Goal: Task Accomplishment & Management: Manage account settings

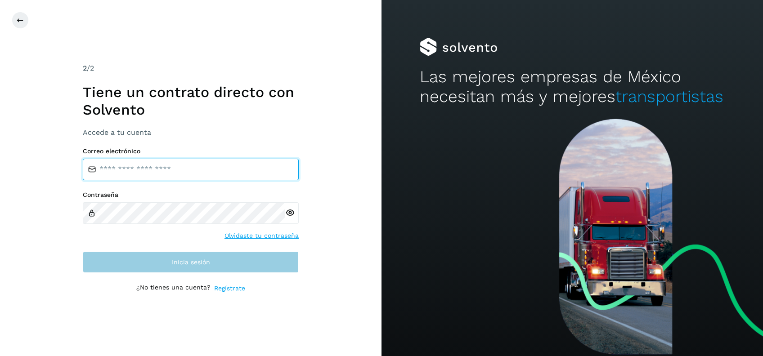
type input "**********"
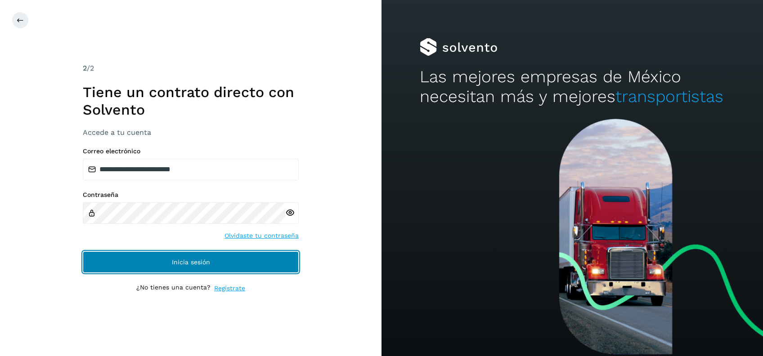
click at [129, 262] on button "Inicia sesión" at bounding box center [191, 263] width 216 height 22
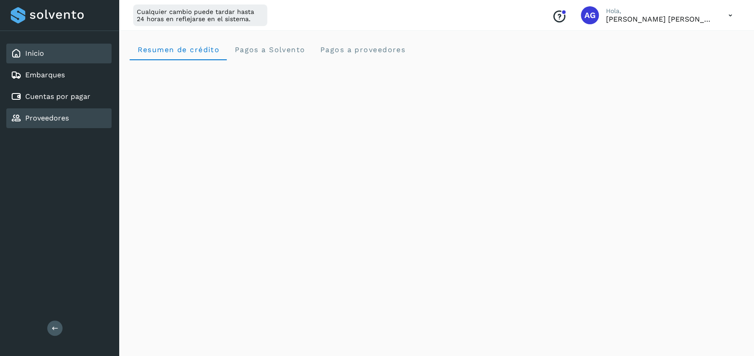
click at [97, 111] on div "Proveedores" at bounding box center [58, 118] width 105 height 20
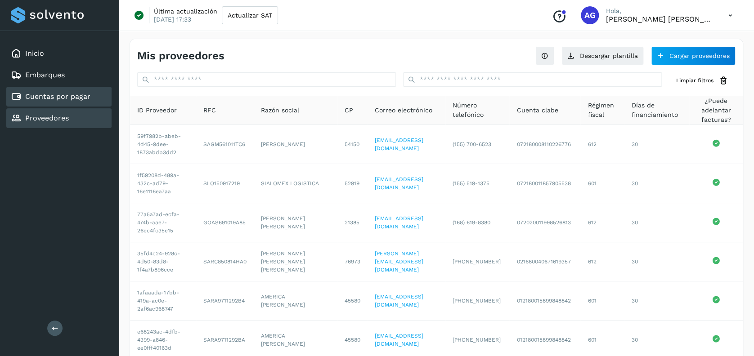
click at [78, 92] on link "Cuentas por pagar" at bounding box center [57, 96] width 65 height 9
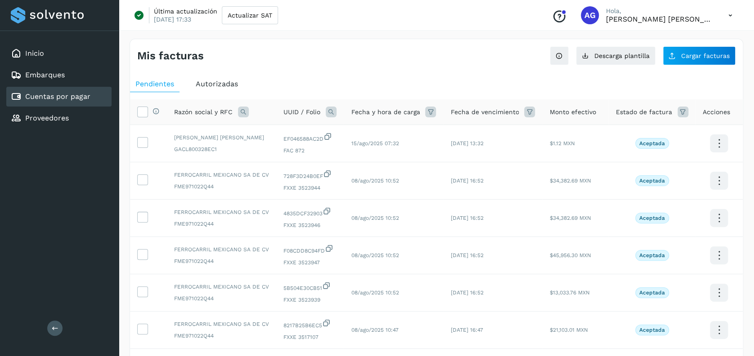
click at [246, 110] on icon at bounding box center [243, 112] width 11 height 11
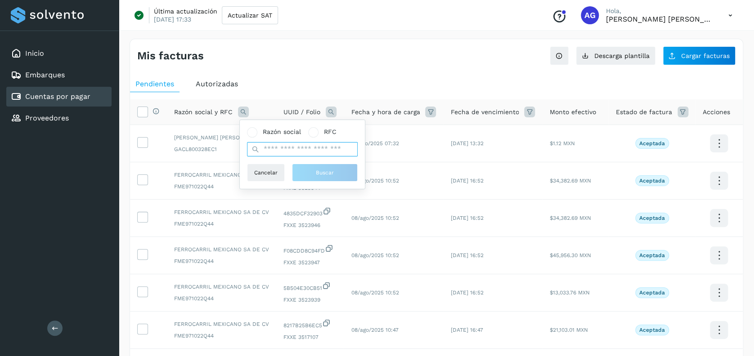
click at [289, 153] on input "text" at bounding box center [302, 149] width 111 height 14
type input "*****"
click at [322, 174] on span "Buscar" at bounding box center [325, 173] width 18 height 8
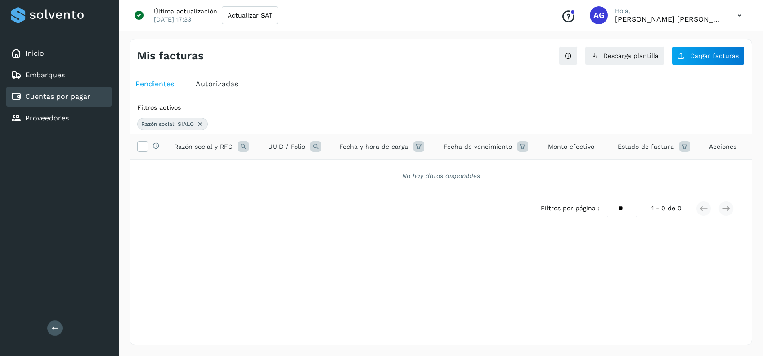
click at [197, 125] on icon at bounding box center [200, 124] width 7 height 7
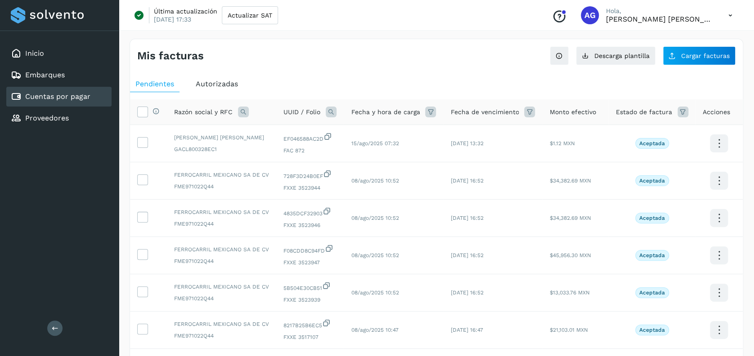
click at [243, 113] on icon at bounding box center [243, 112] width 11 height 11
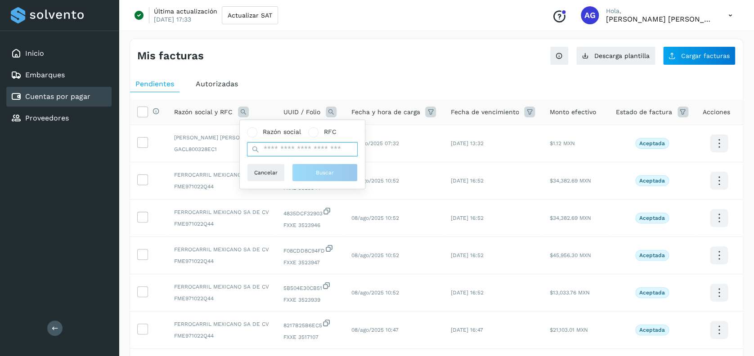
click at [285, 151] on input "text" at bounding box center [302, 149] width 111 height 14
type input "********"
click at [328, 174] on span "Buscar" at bounding box center [325, 173] width 18 height 8
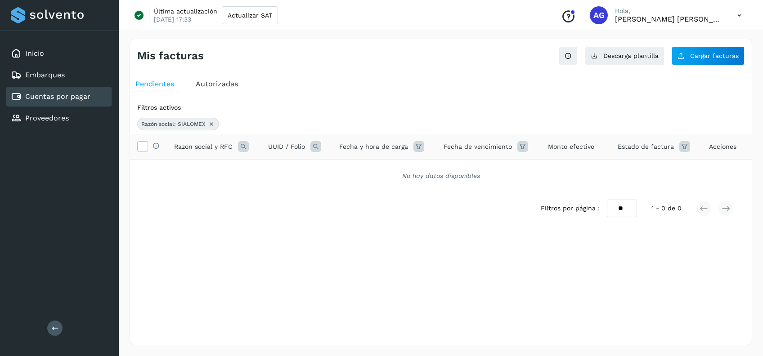
click at [212, 121] on icon at bounding box center [211, 124] width 7 height 7
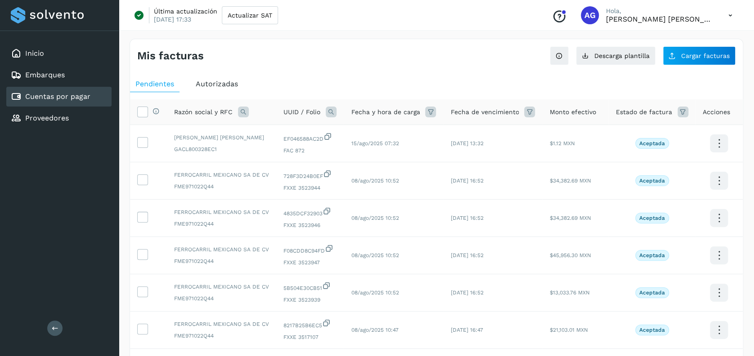
click at [210, 79] on div "Autorizadas" at bounding box center [216, 84] width 53 height 16
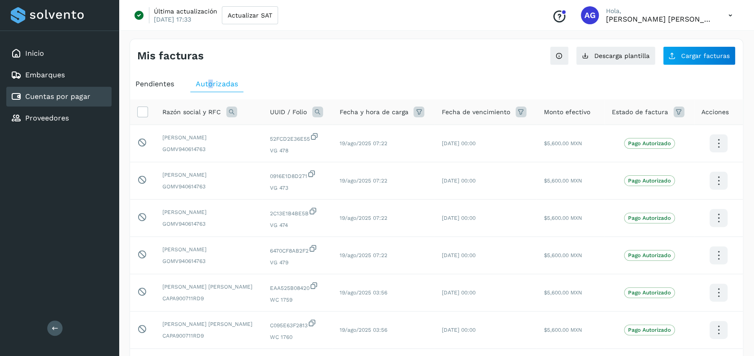
drag, startPoint x: 210, startPoint y: 79, endPoint x: 208, endPoint y: 87, distance: 8.4
click at [208, 87] on span "Autorizadas" at bounding box center [217, 84] width 42 height 9
click at [230, 107] on icon at bounding box center [231, 112] width 11 height 11
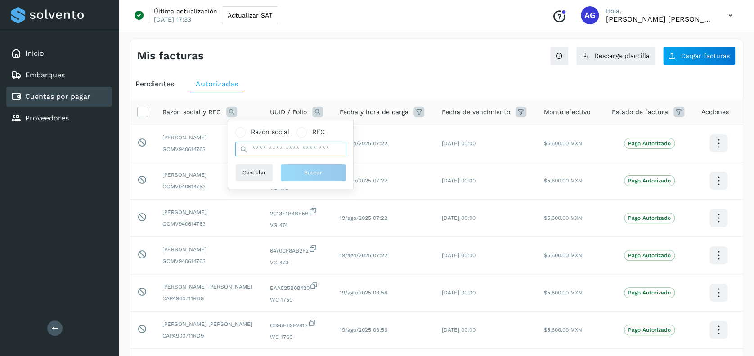
click at [276, 154] on input "text" at bounding box center [290, 149] width 111 height 14
type input "********"
click at [301, 169] on button "Buscar" at bounding box center [313, 173] width 66 height 18
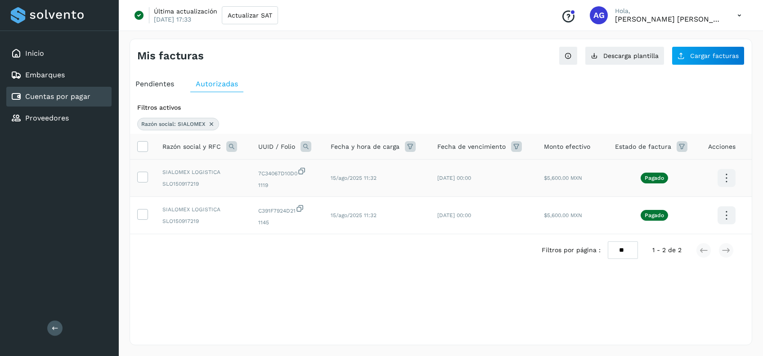
click at [729, 181] on icon at bounding box center [726, 178] width 21 height 21
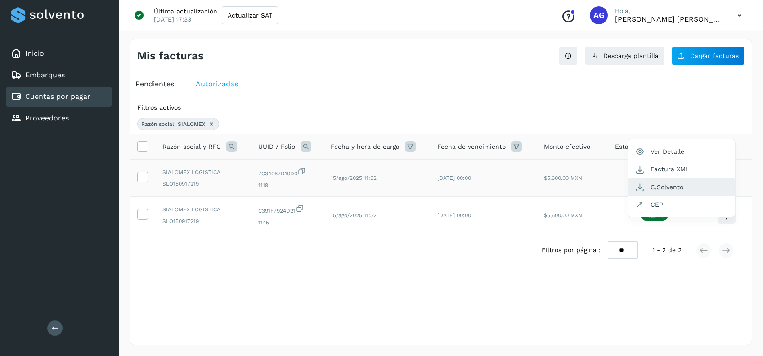
click at [694, 181] on button "C.Solvento" at bounding box center [681, 188] width 107 height 18
click at [724, 189] on icon at bounding box center [726, 178] width 21 height 21
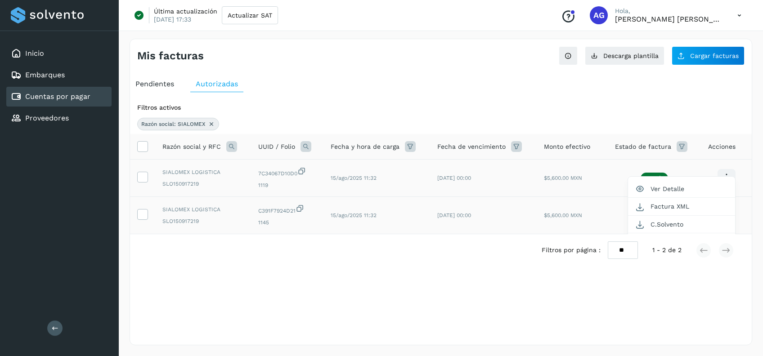
scroll to position [9, 0]
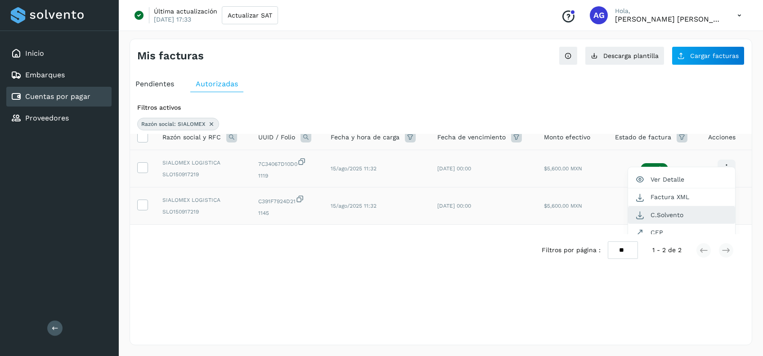
click at [662, 214] on button "C.Solvento" at bounding box center [681, 216] width 107 height 18
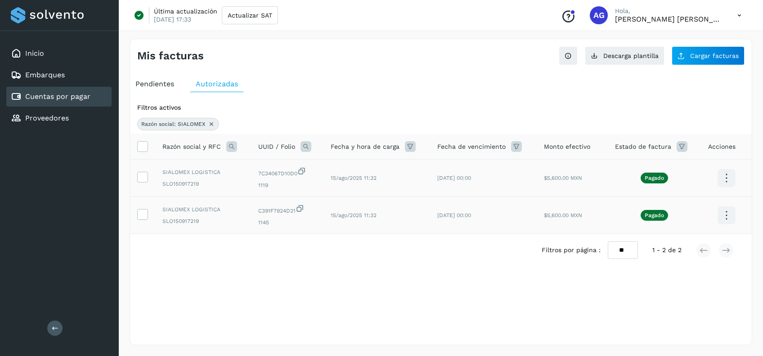
scroll to position [0, 0]
